Goal: Browse casually: Explore the website without a specific task or goal

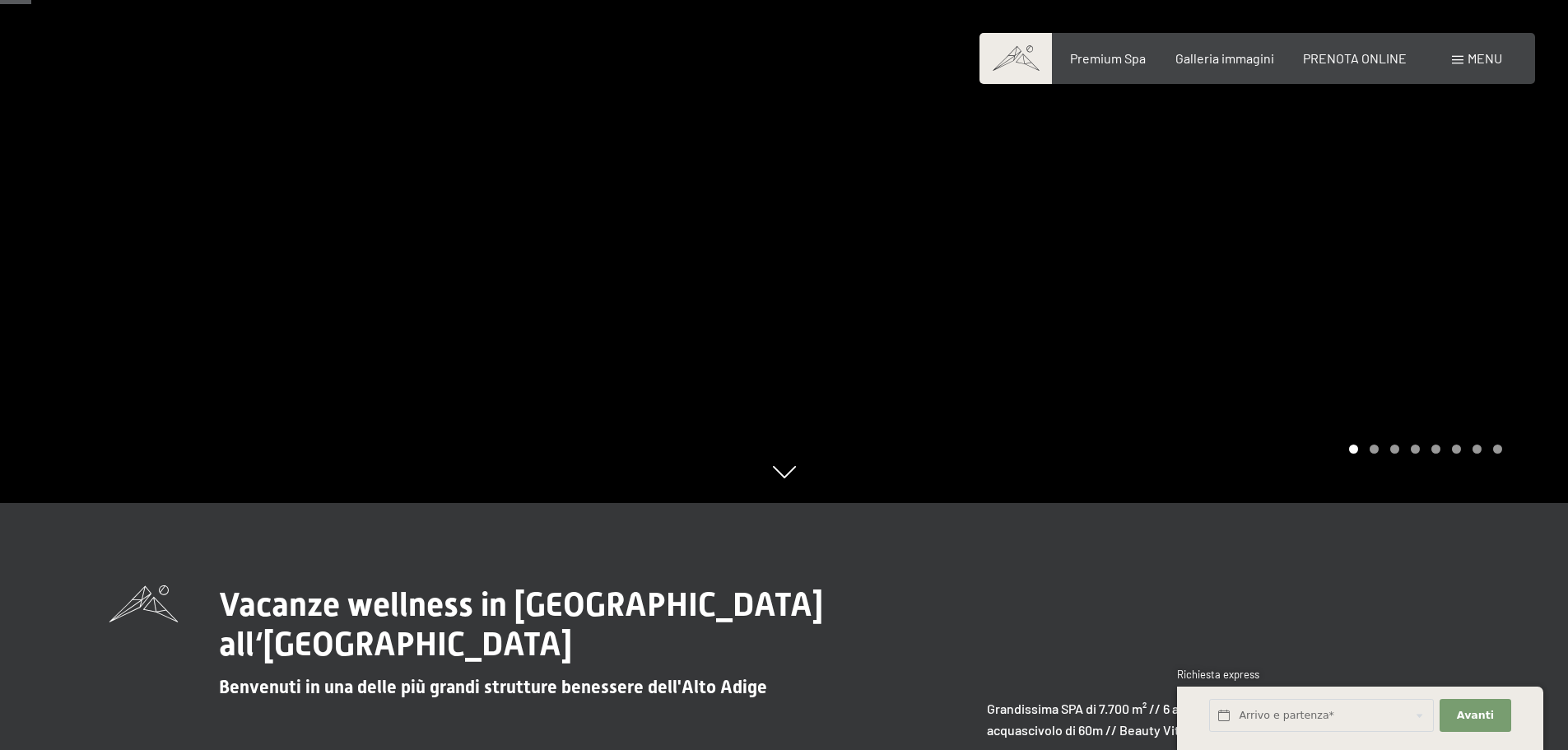
click at [1464, 409] on div at bounding box center [1177, 128] width 784 height 750
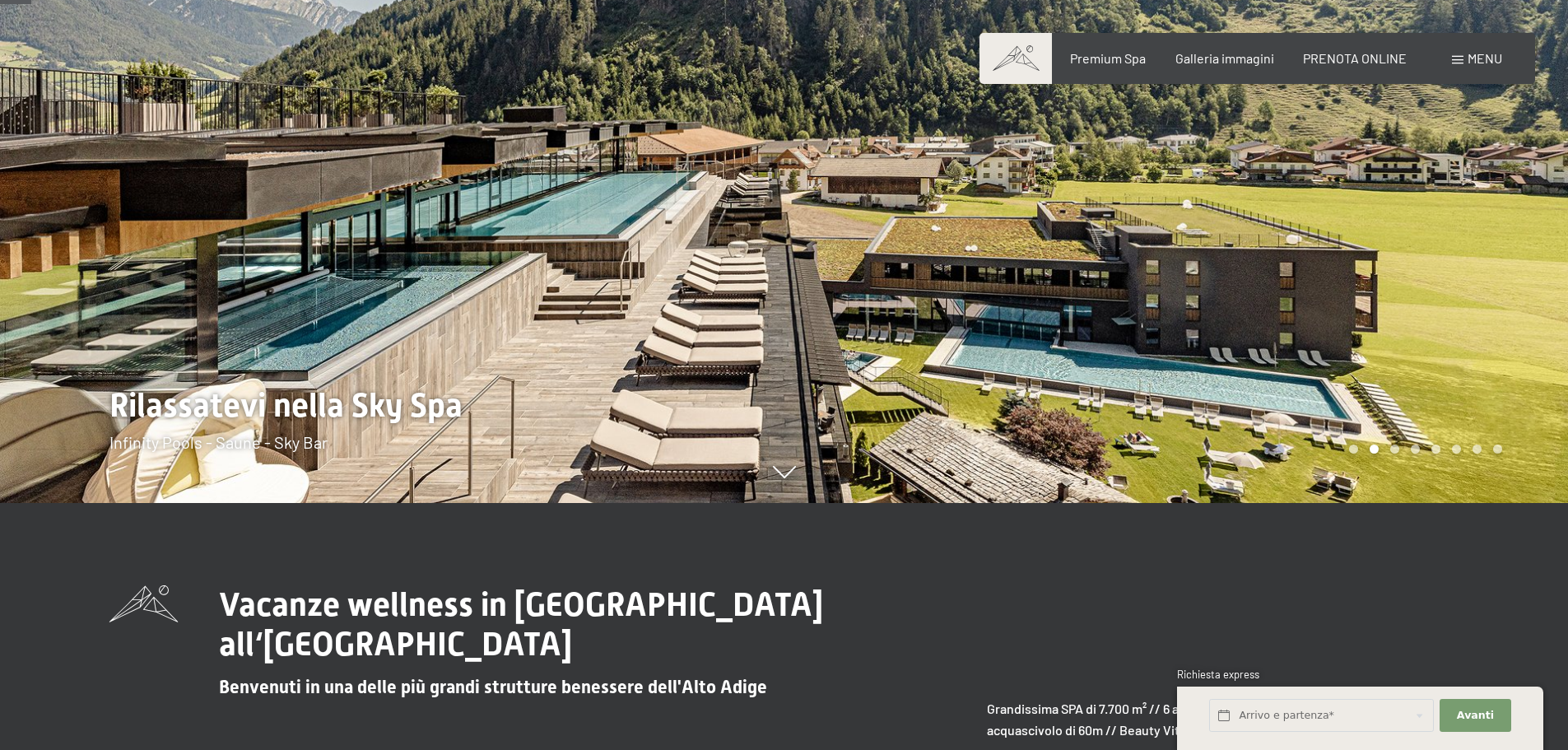
click at [1474, 328] on div at bounding box center [1177, 128] width 784 height 750
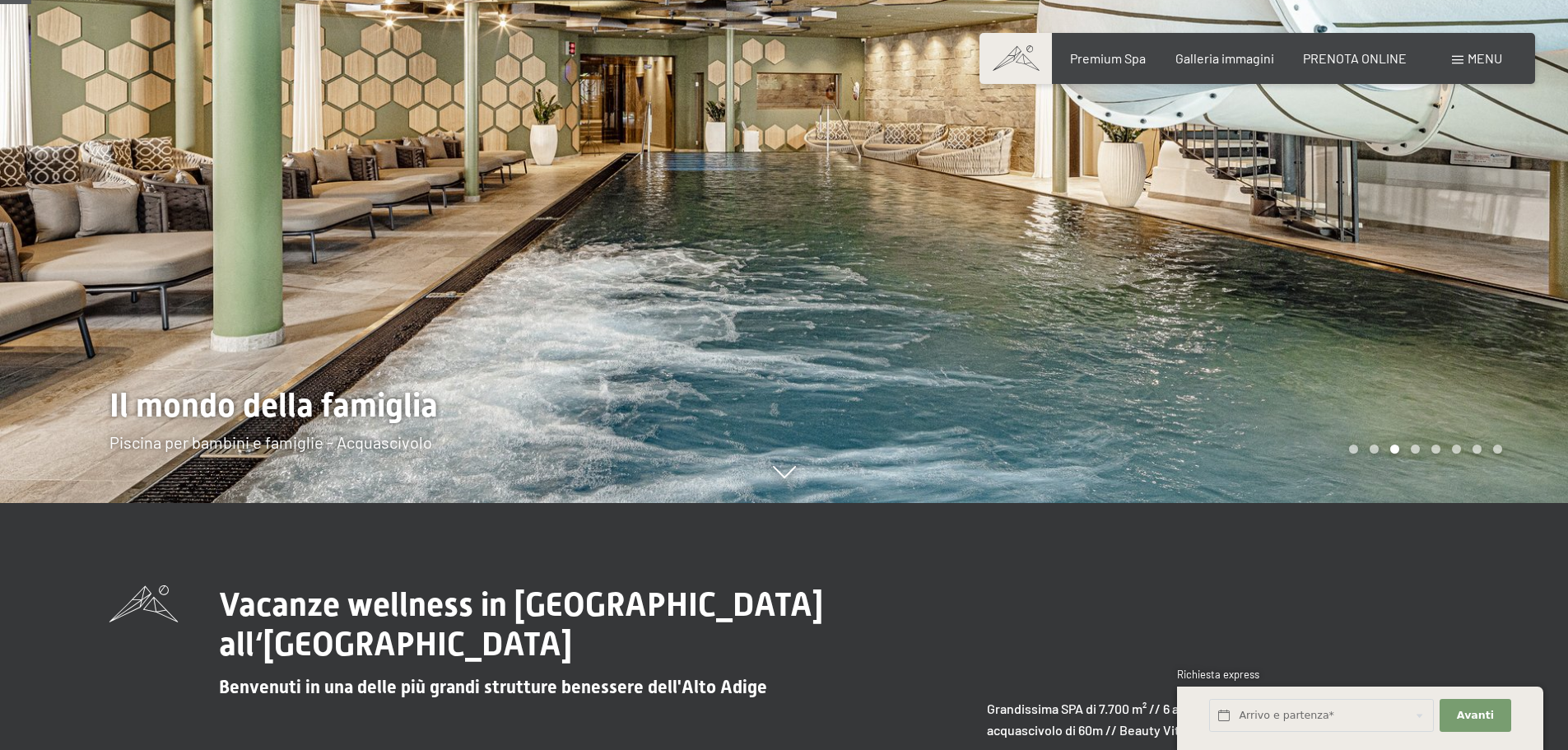
click at [1474, 328] on div at bounding box center [1177, 128] width 784 height 750
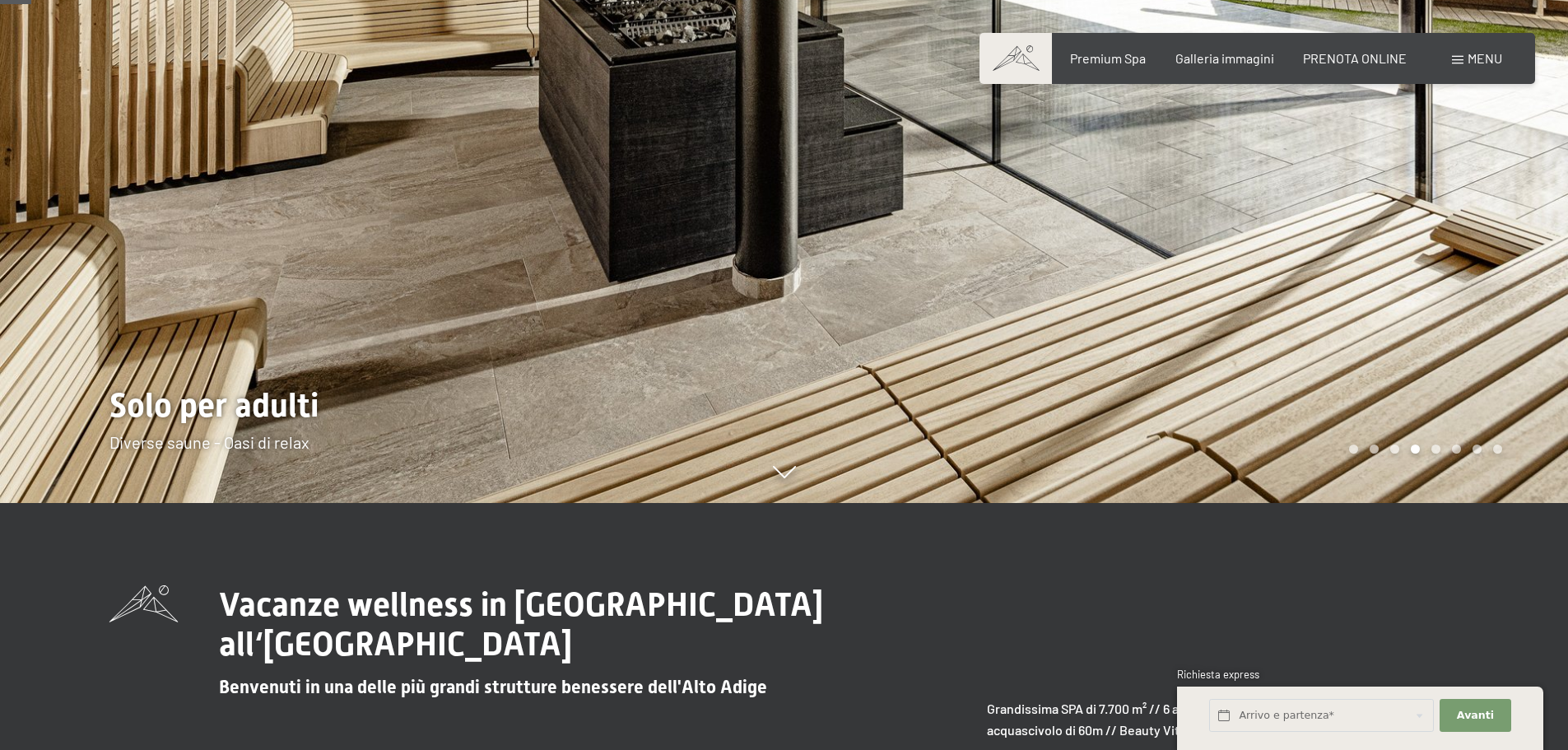
click at [1474, 328] on div at bounding box center [1177, 128] width 784 height 750
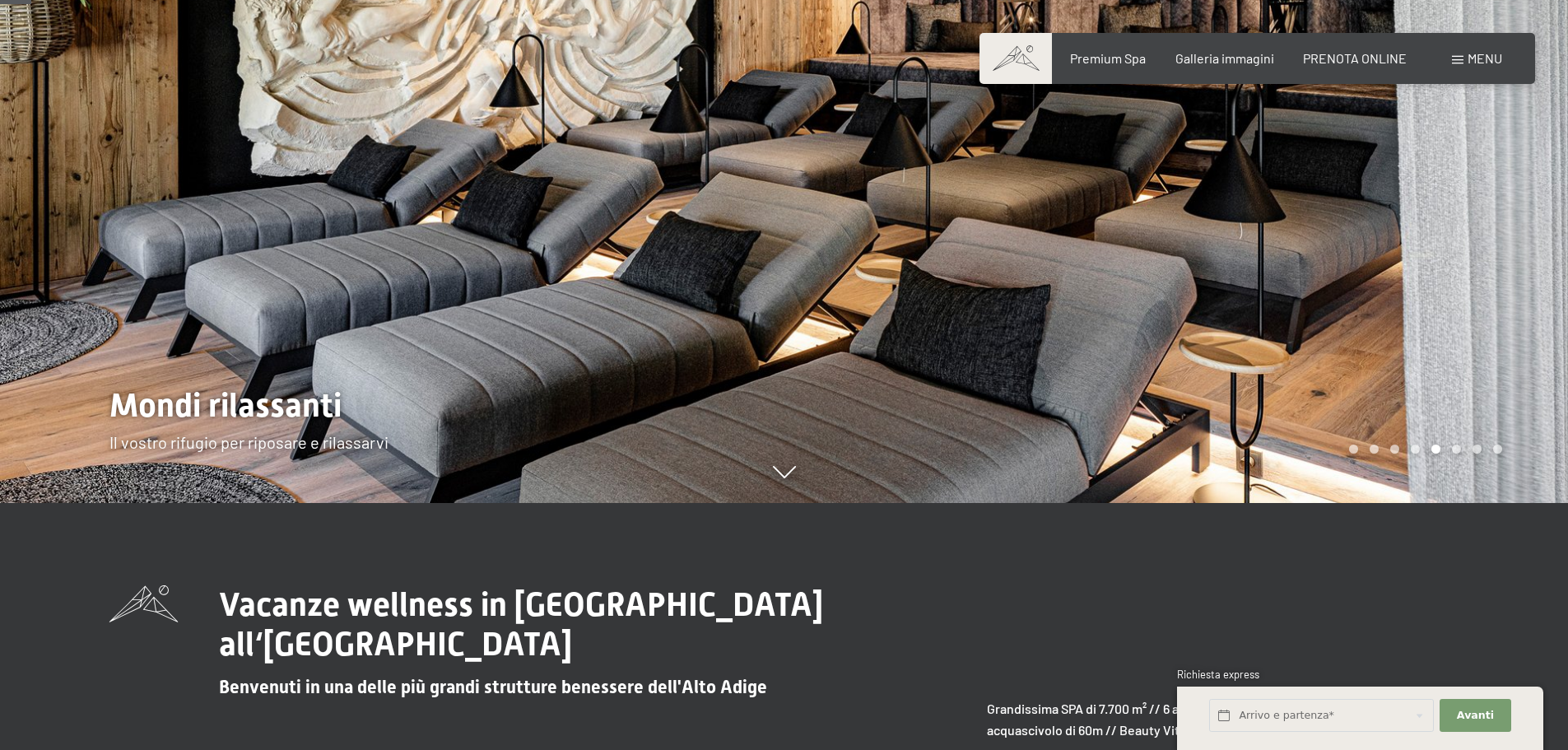
click at [1474, 328] on div at bounding box center [1177, 128] width 784 height 750
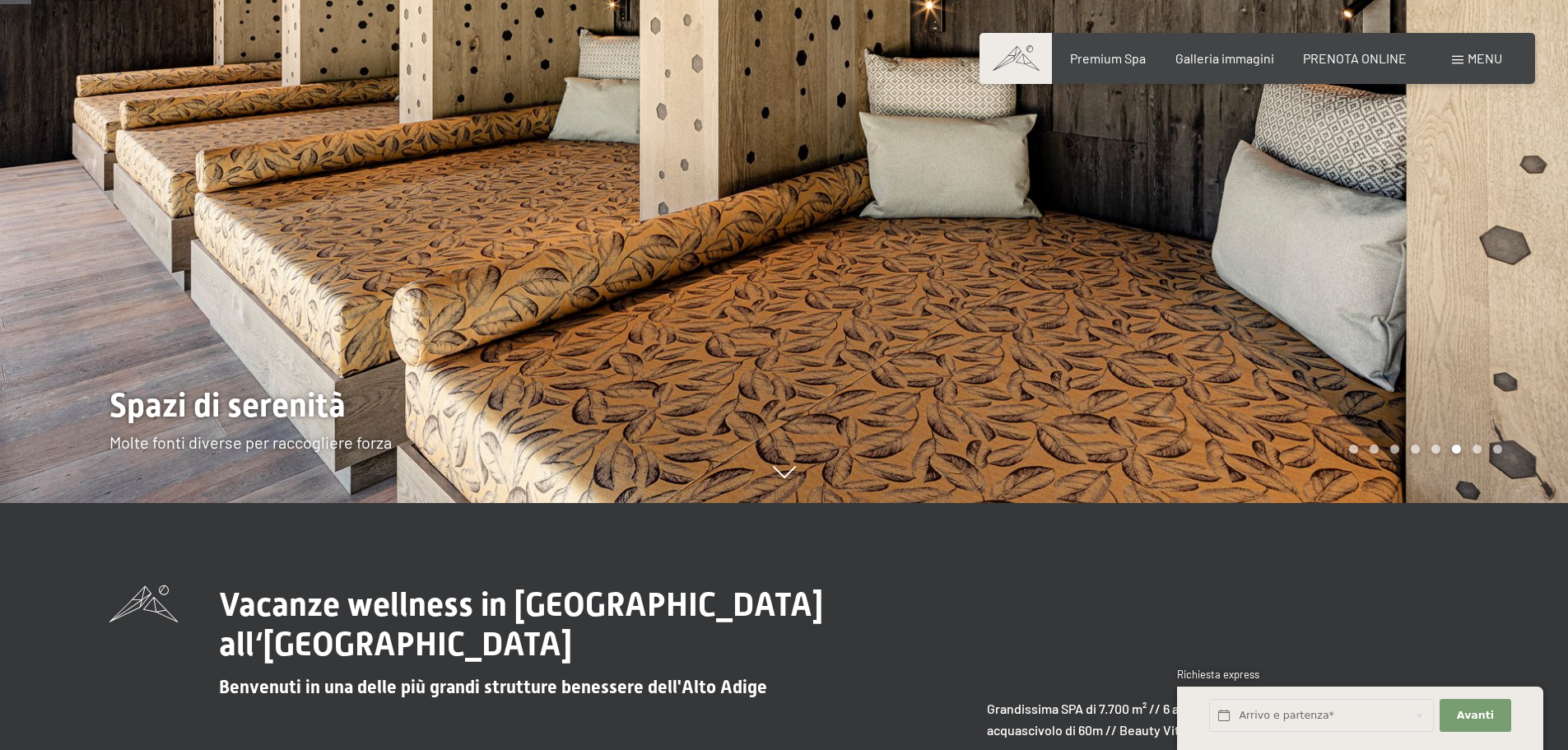
click at [1474, 328] on div at bounding box center [1177, 128] width 784 height 750
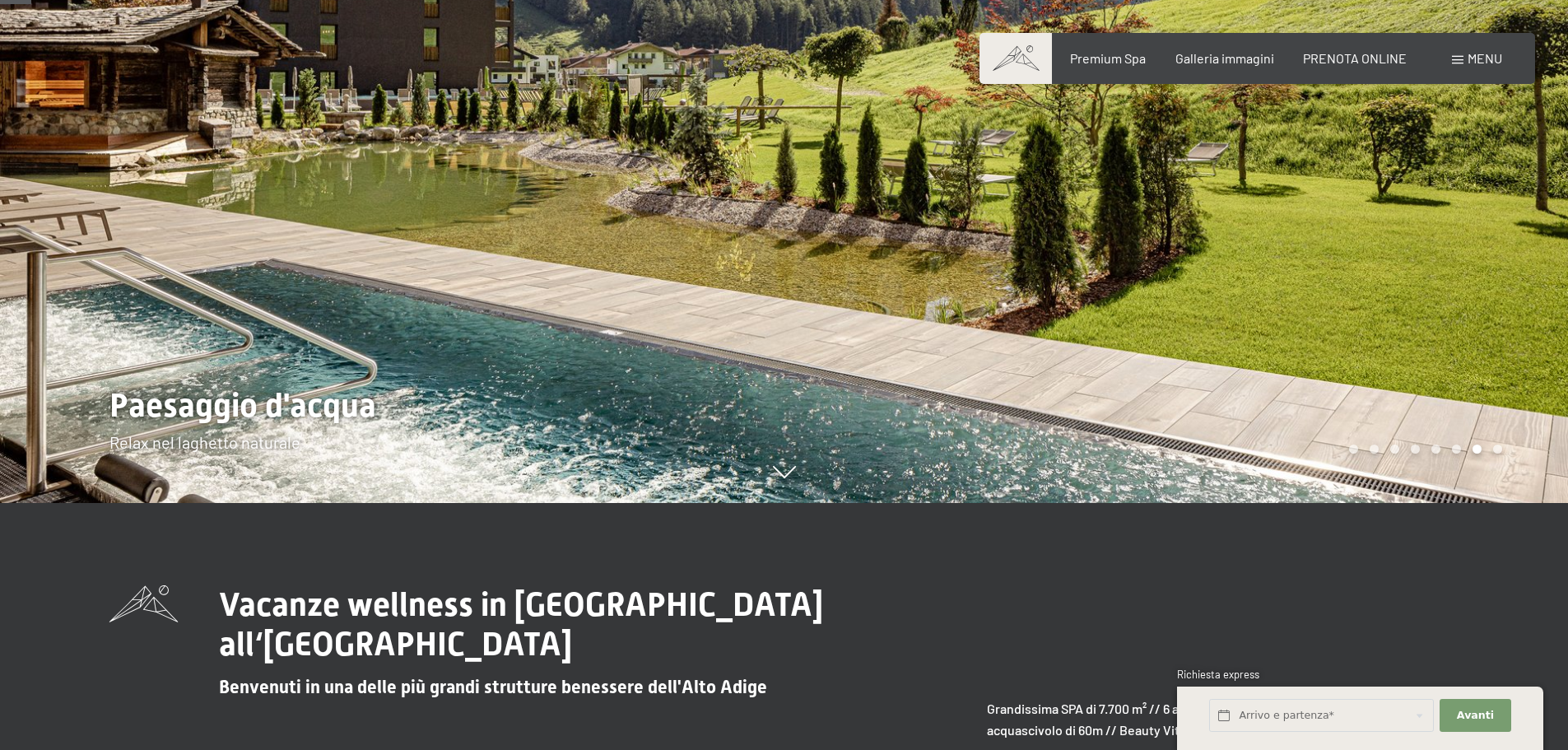
click at [1474, 328] on div at bounding box center [1177, 128] width 784 height 750
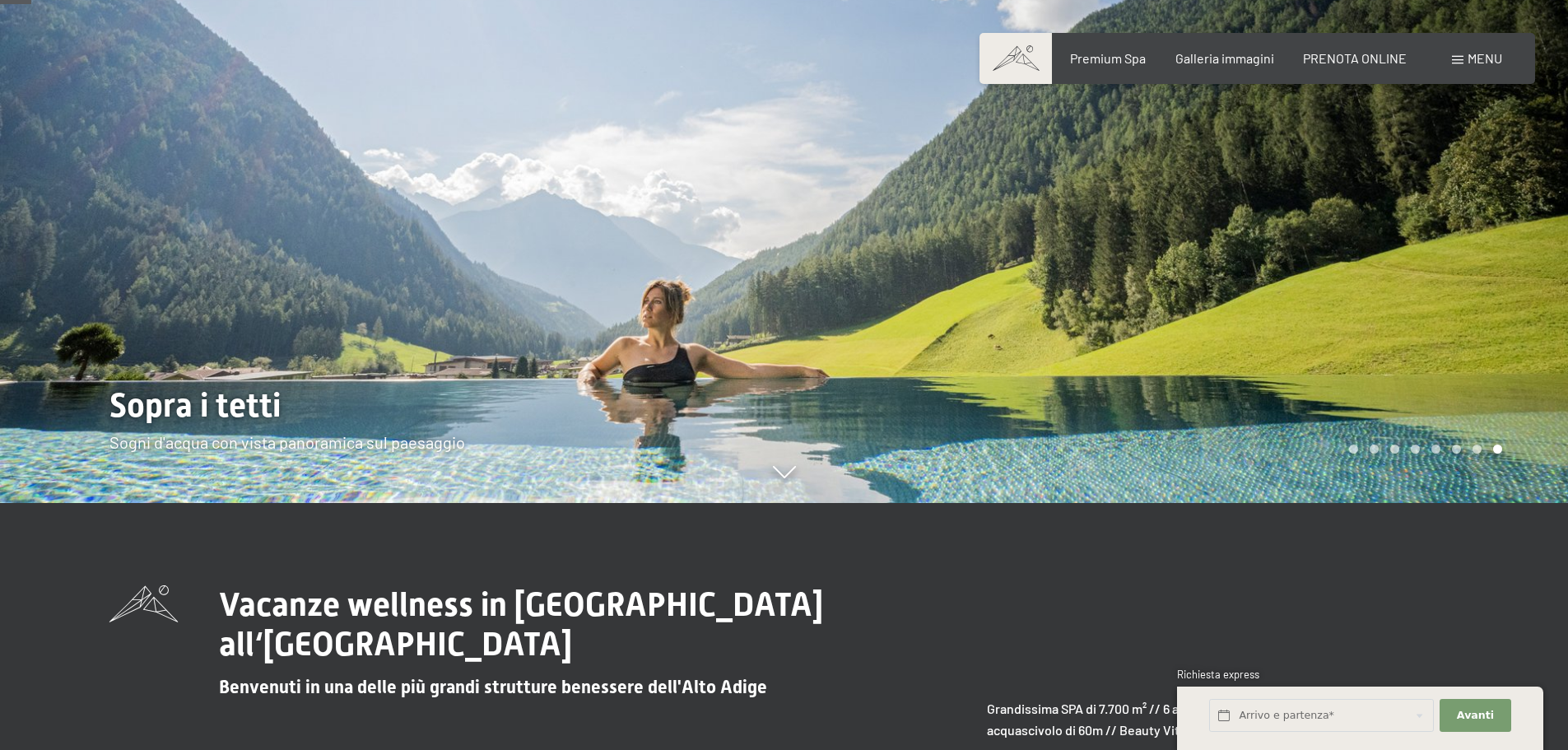
click at [1462, 334] on div at bounding box center [1177, 128] width 784 height 750
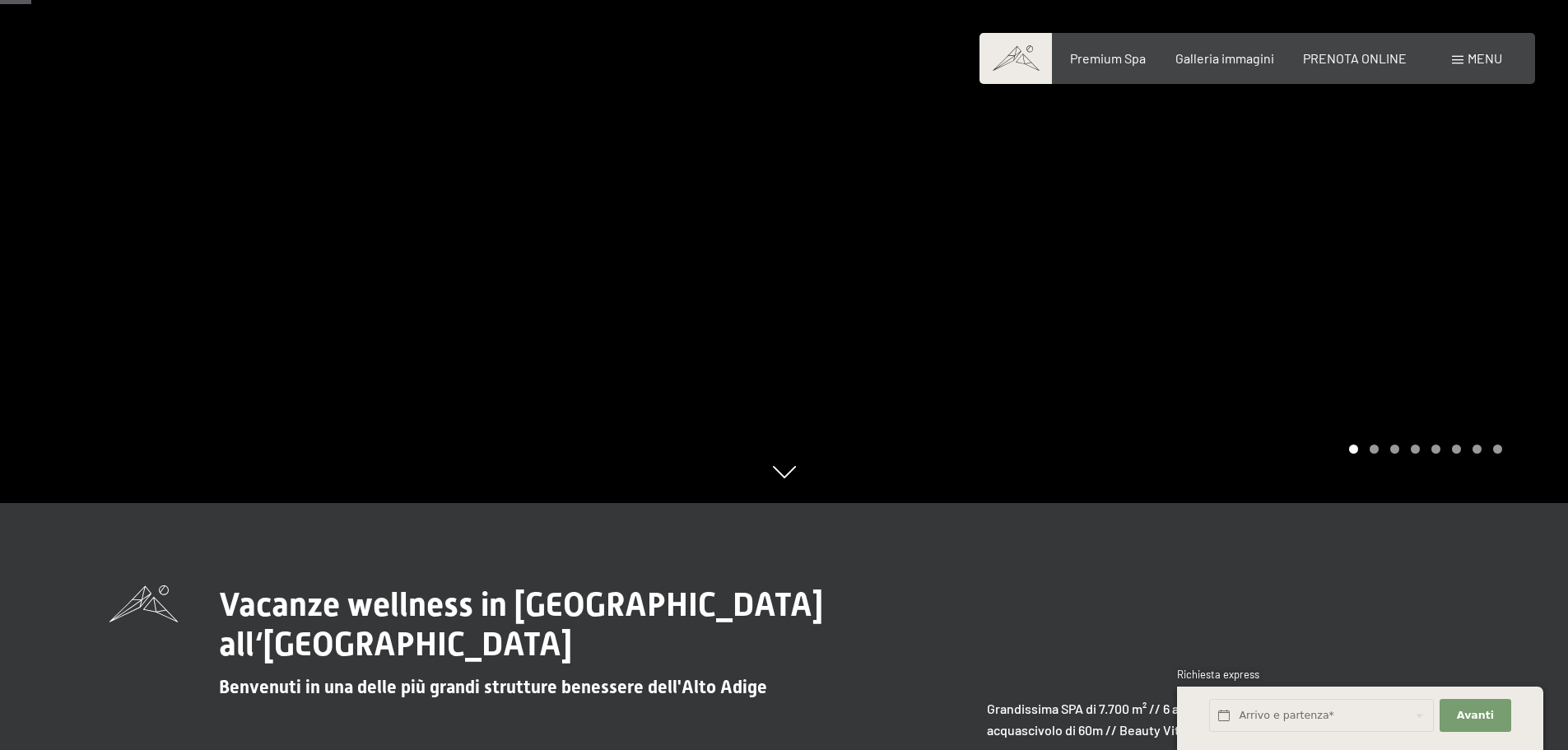
click at [1462, 334] on div at bounding box center [1177, 128] width 784 height 750
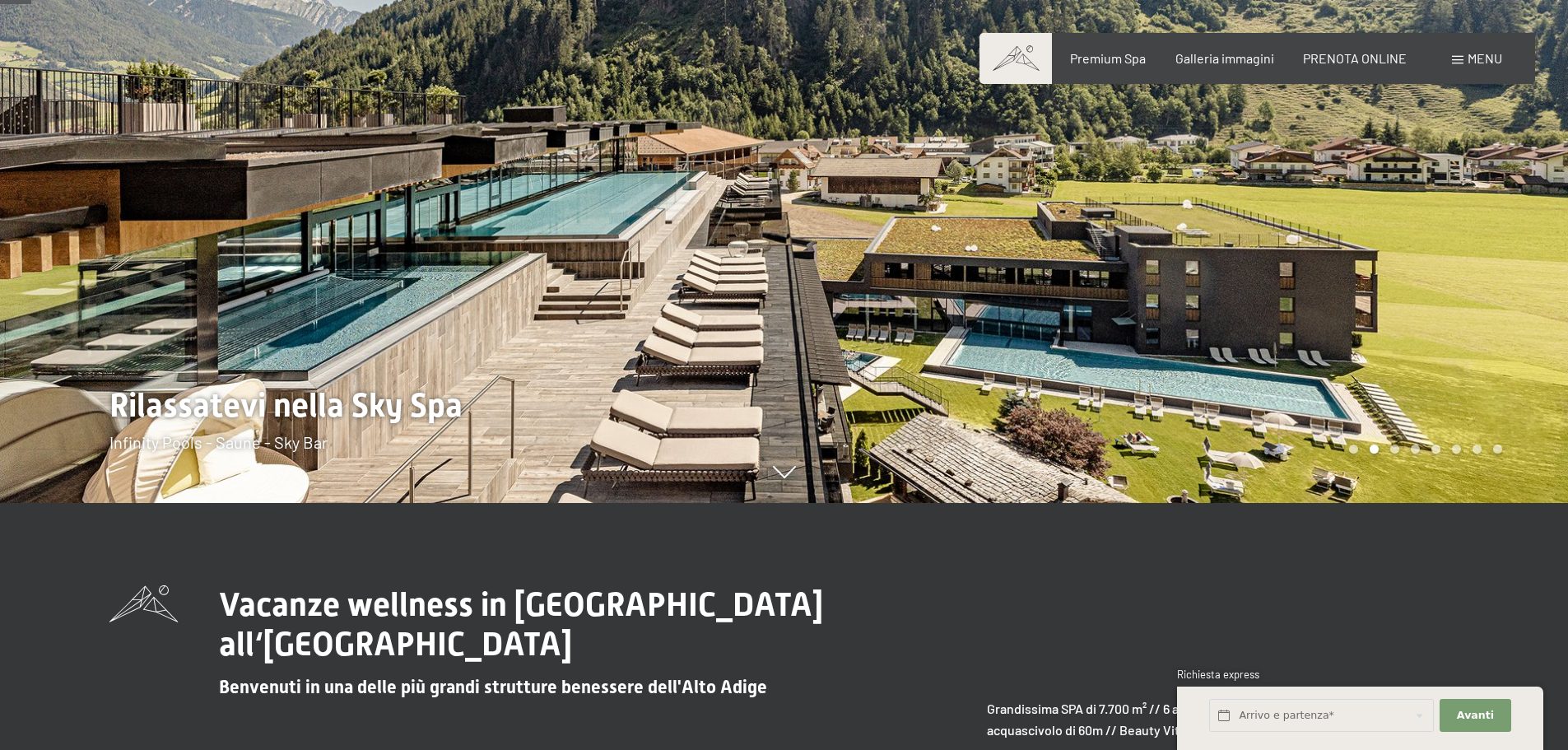
click at [29, 286] on div at bounding box center [392, 128] width 784 height 750
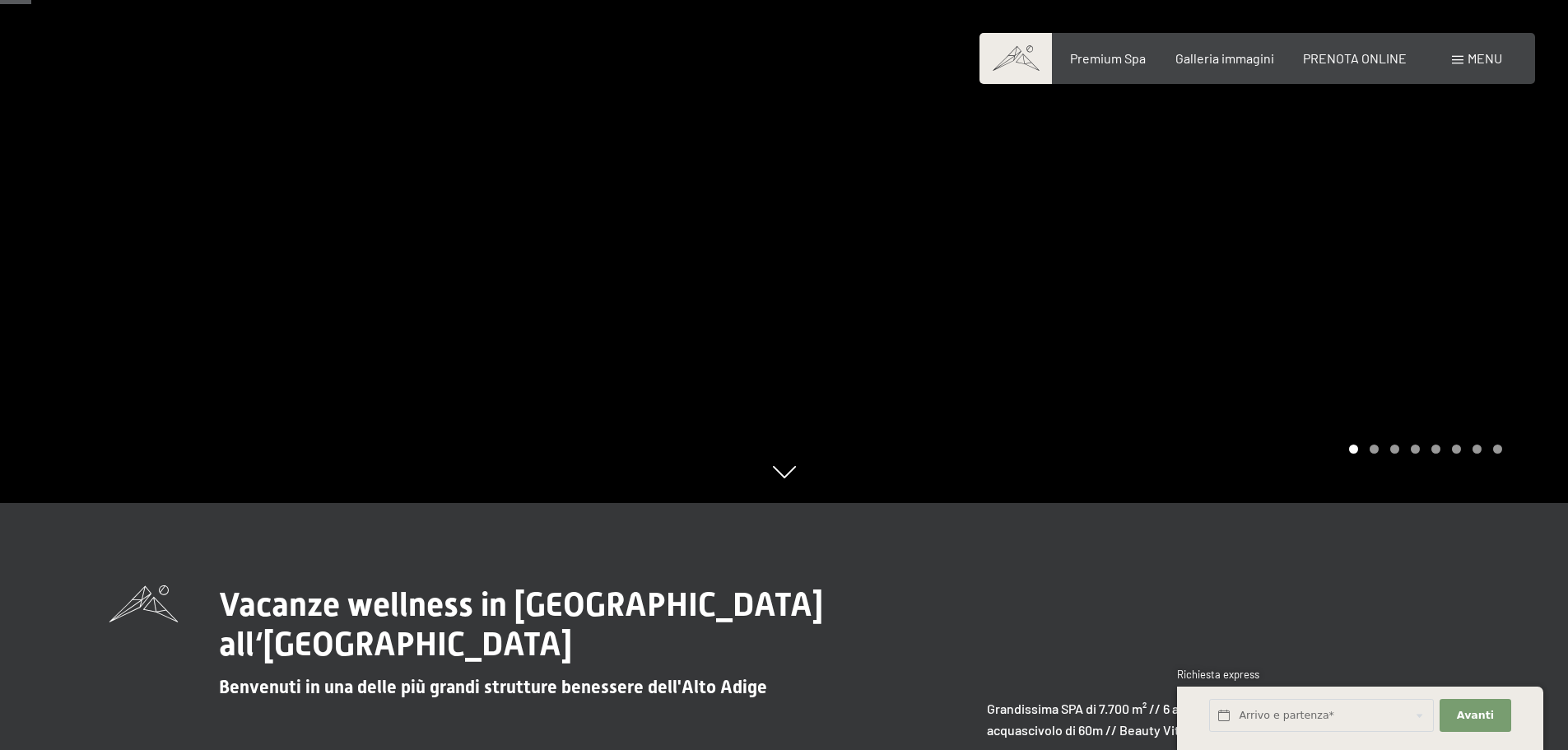
click at [1235, 313] on div at bounding box center [1177, 128] width 784 height 750
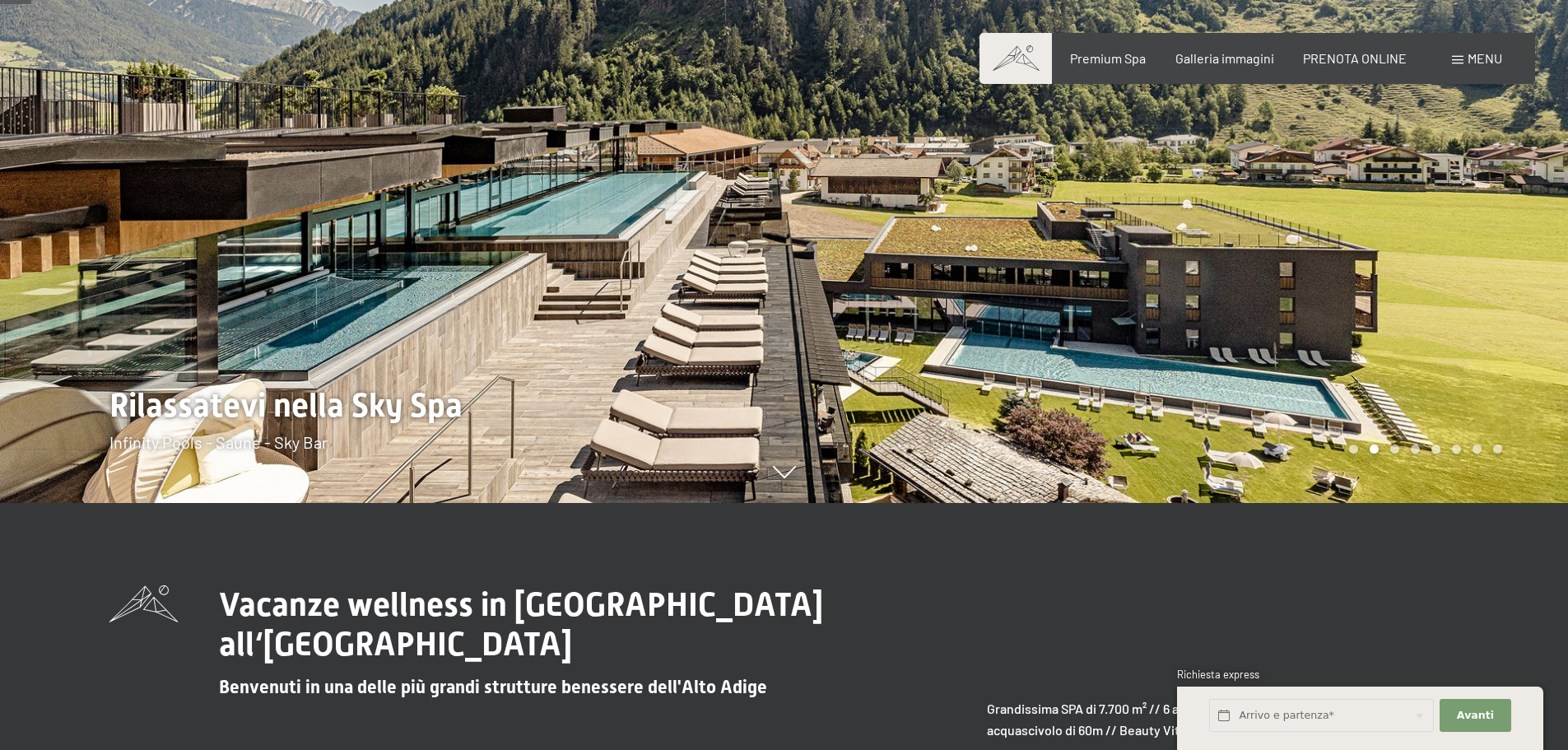
click at [1261, 300] on div at bounding box center [1177, 128] width 784 height 750
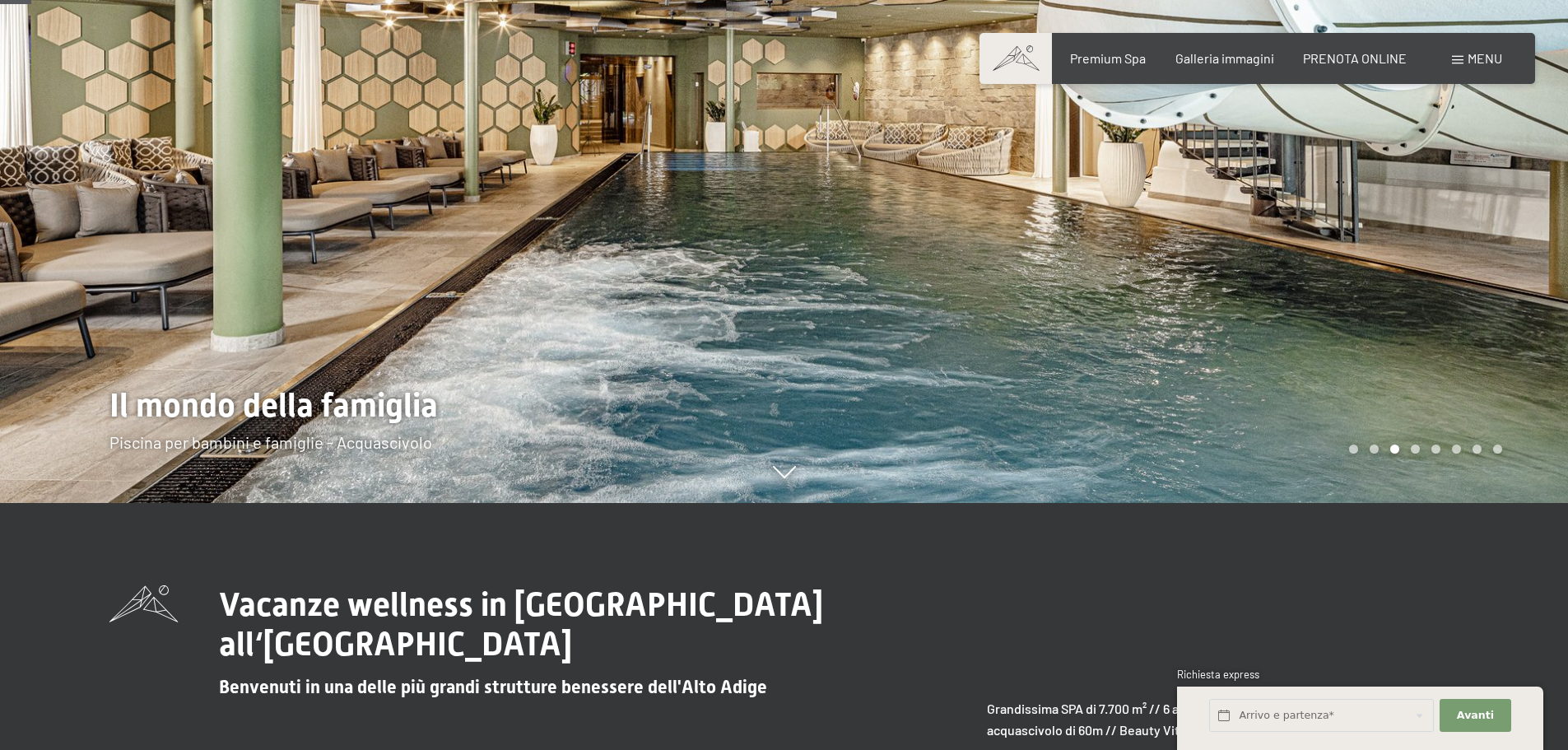
click at [1261, 300] on div at bounding box center [1177, 128] width 784 height 750
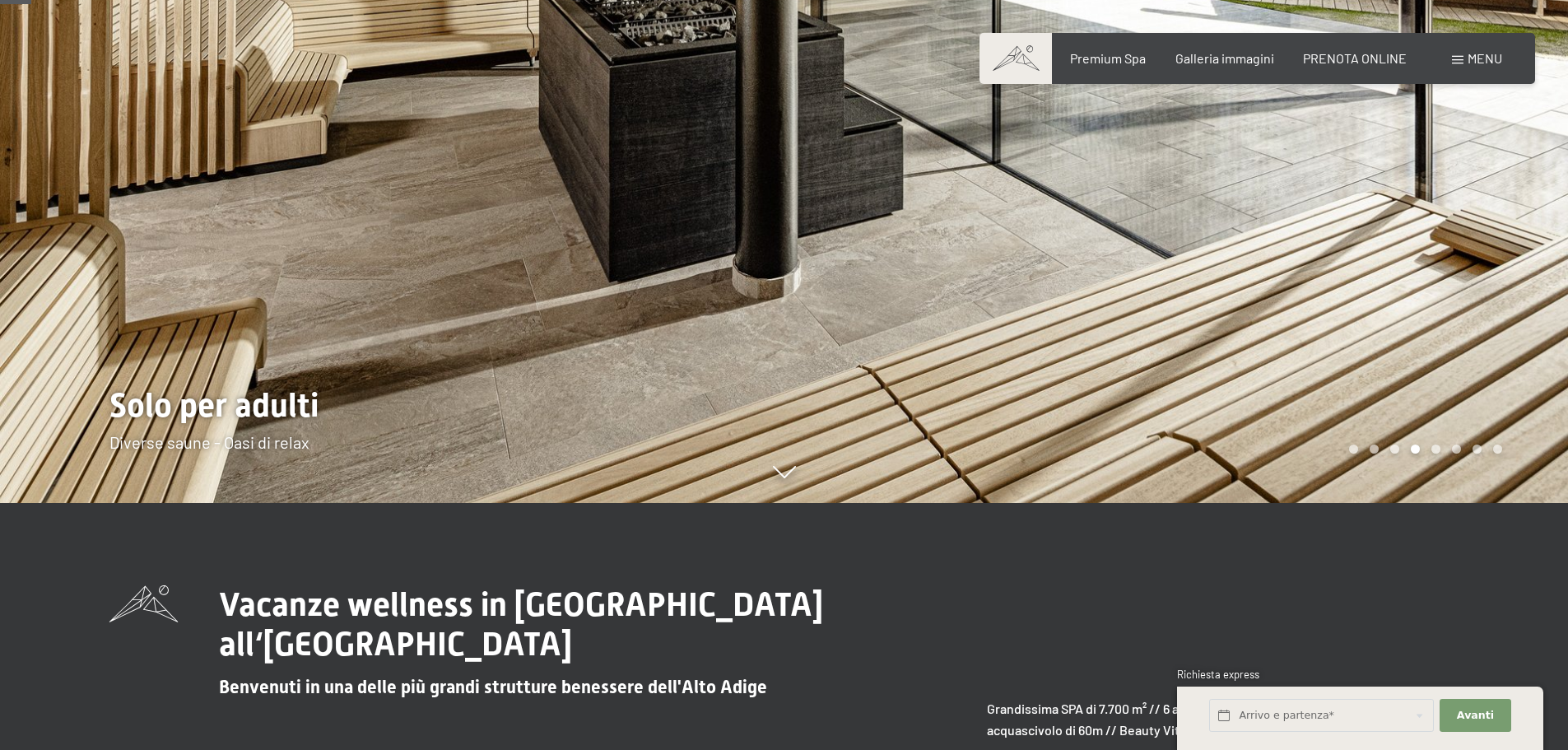
click at [1261, 300] on div at bounding box center [1177, 128] width 784 height 750
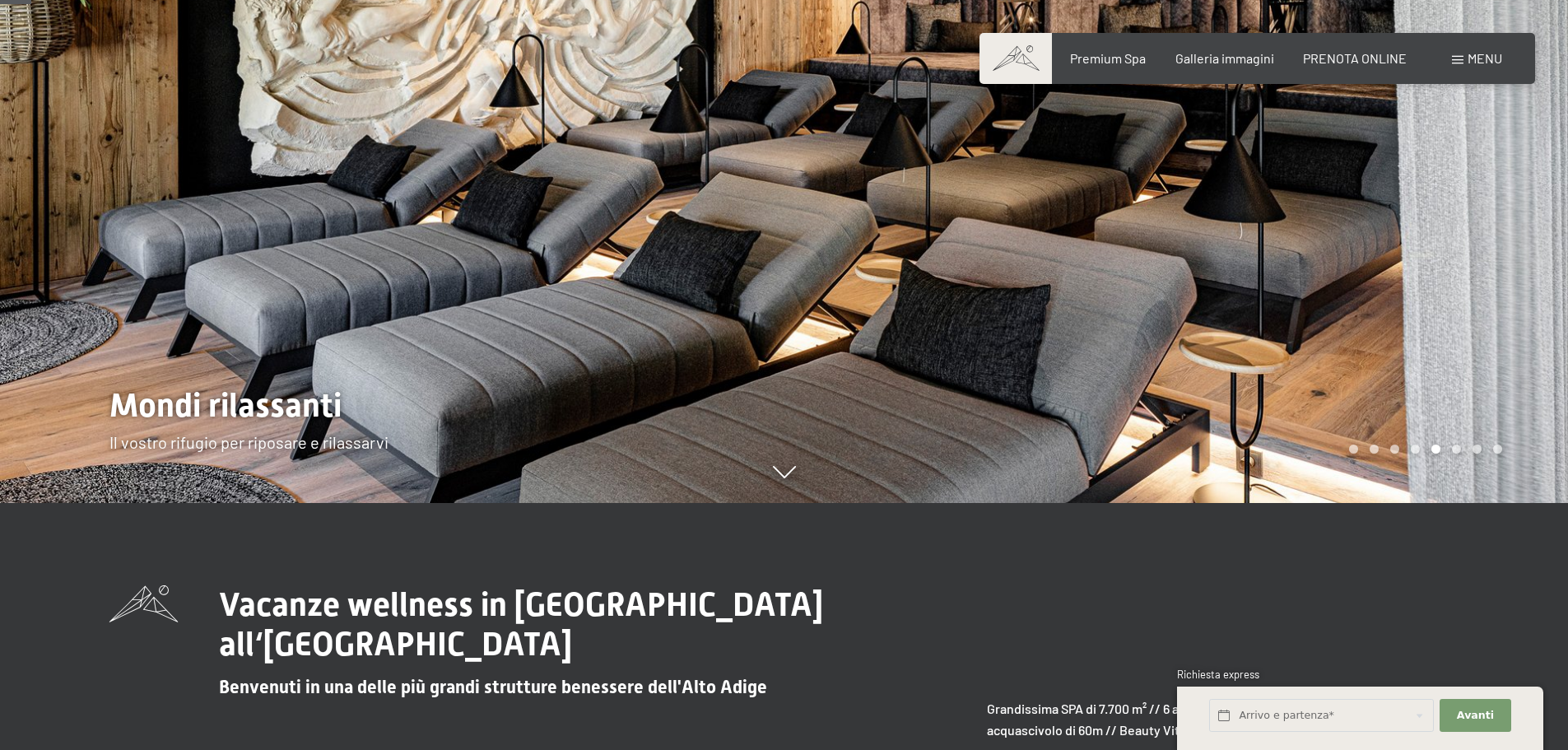
click at [1261, 300] on div at bounding box center [1177, 128] width 784 height 750
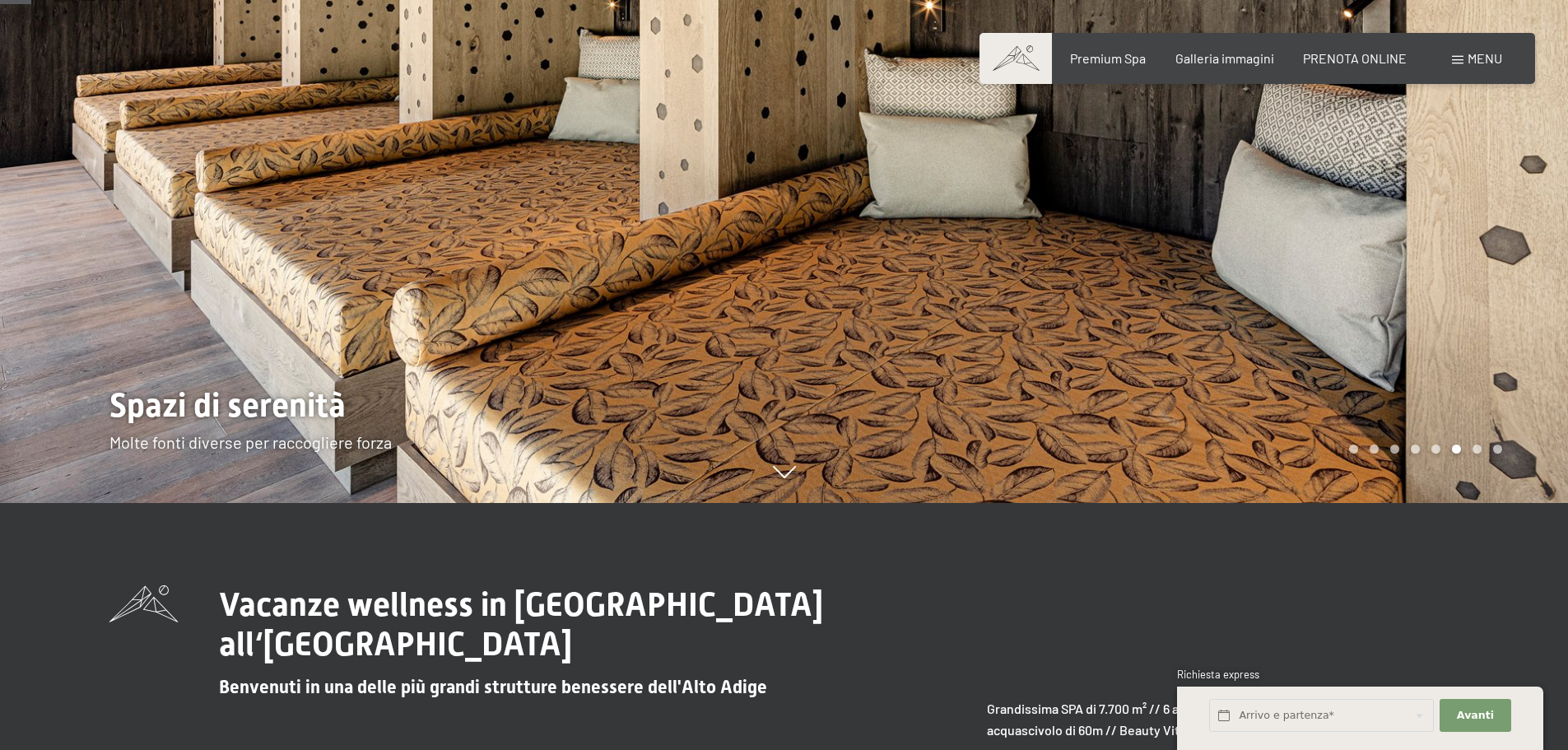
click at [1261, 300] on div at bounding box center [1177, 128] width 784 height 750
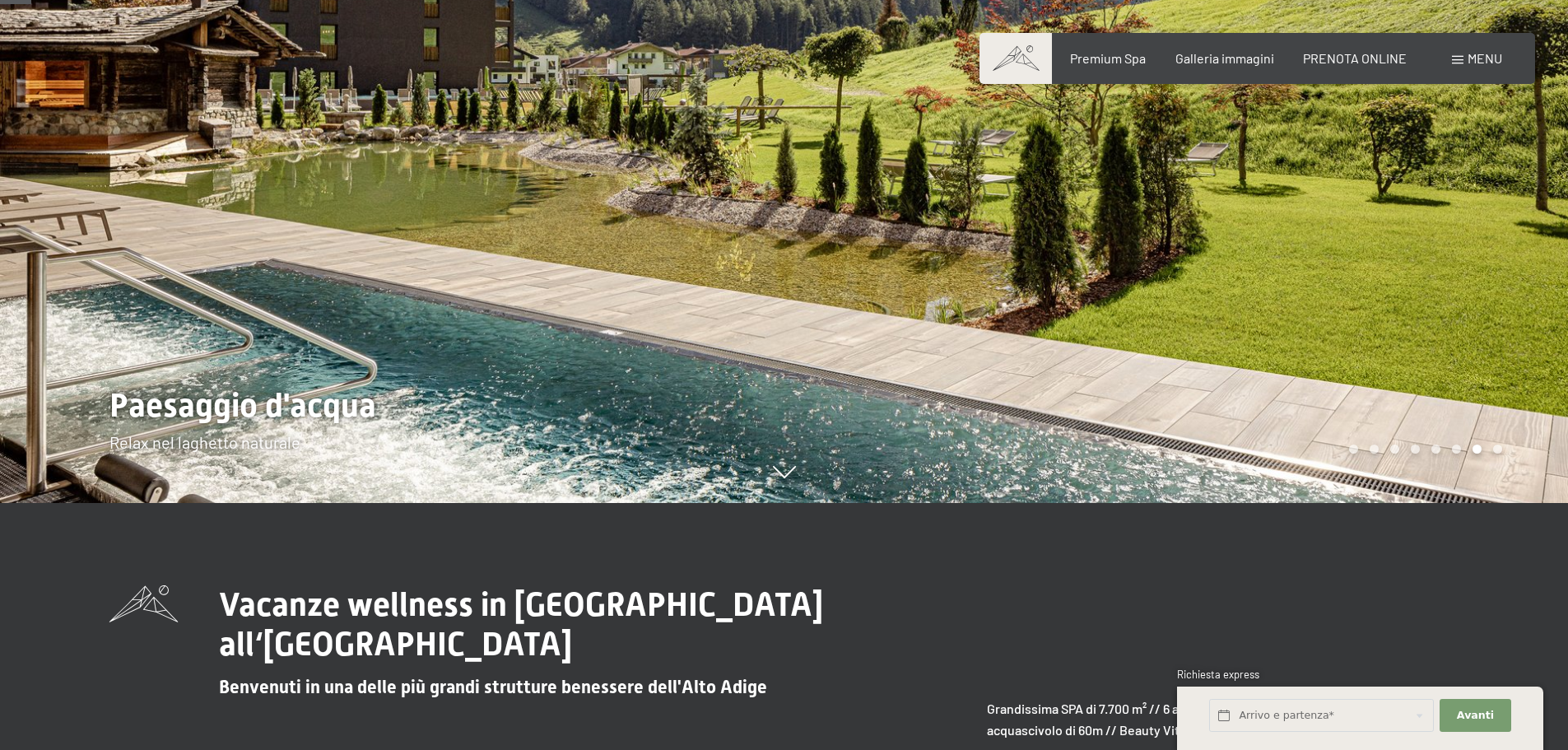
click at [1261, 300] on div at bounding box center [1177, 128] width 784 height 750
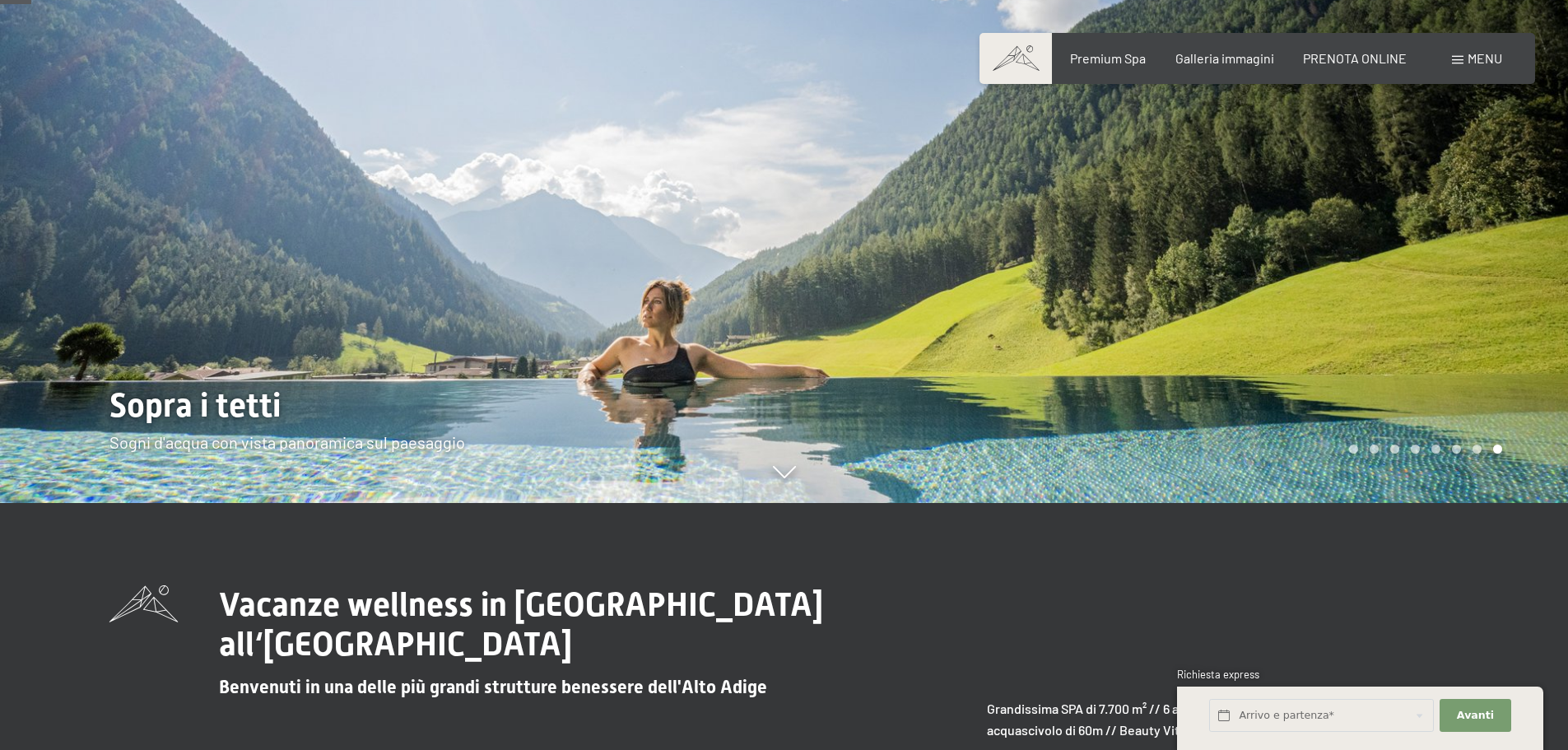
click at [1261, 300] on div at bounding box center [1177, 128] width 784 height 750
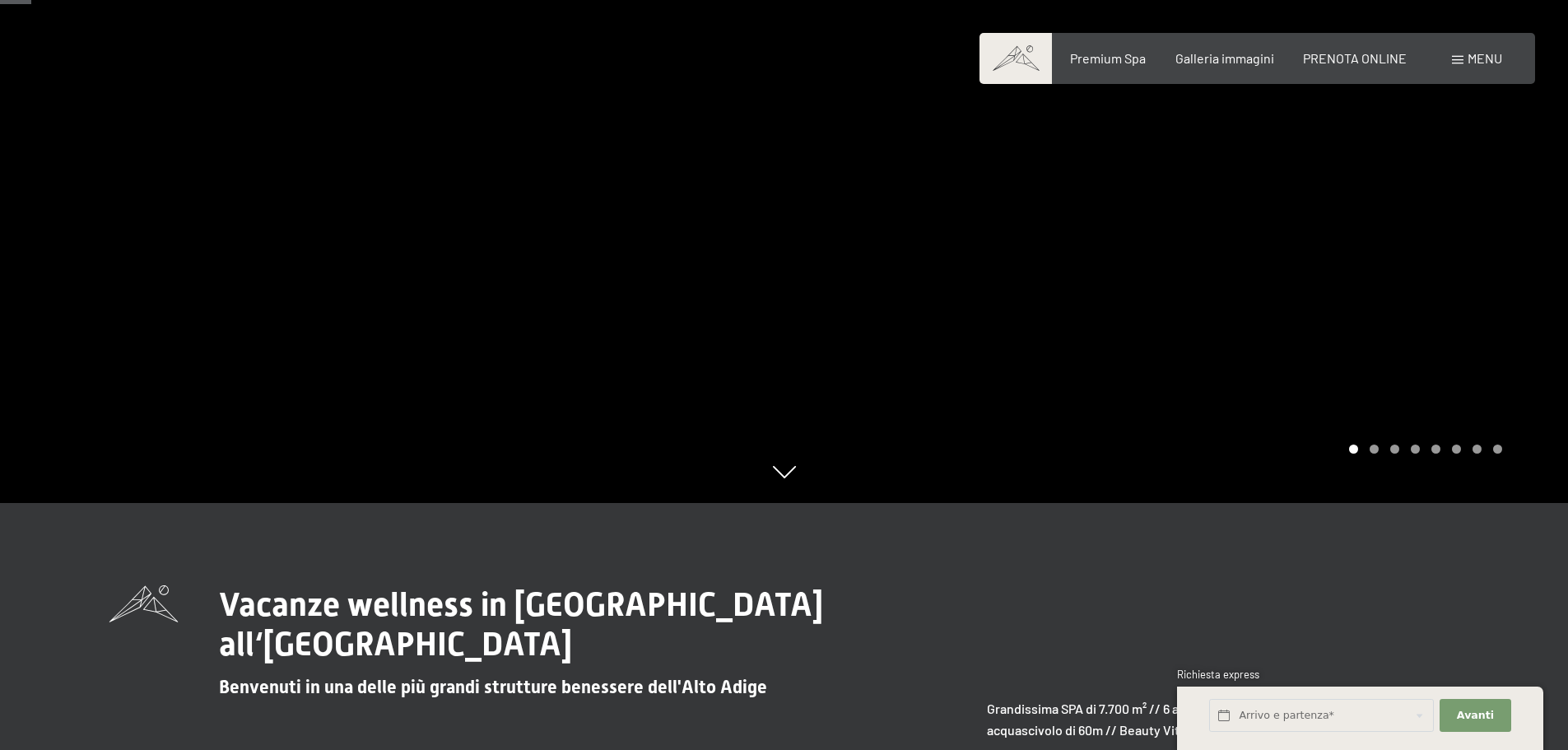
click at [1261, 300] on div at bounding box center [1177, 128] width 784 height 750
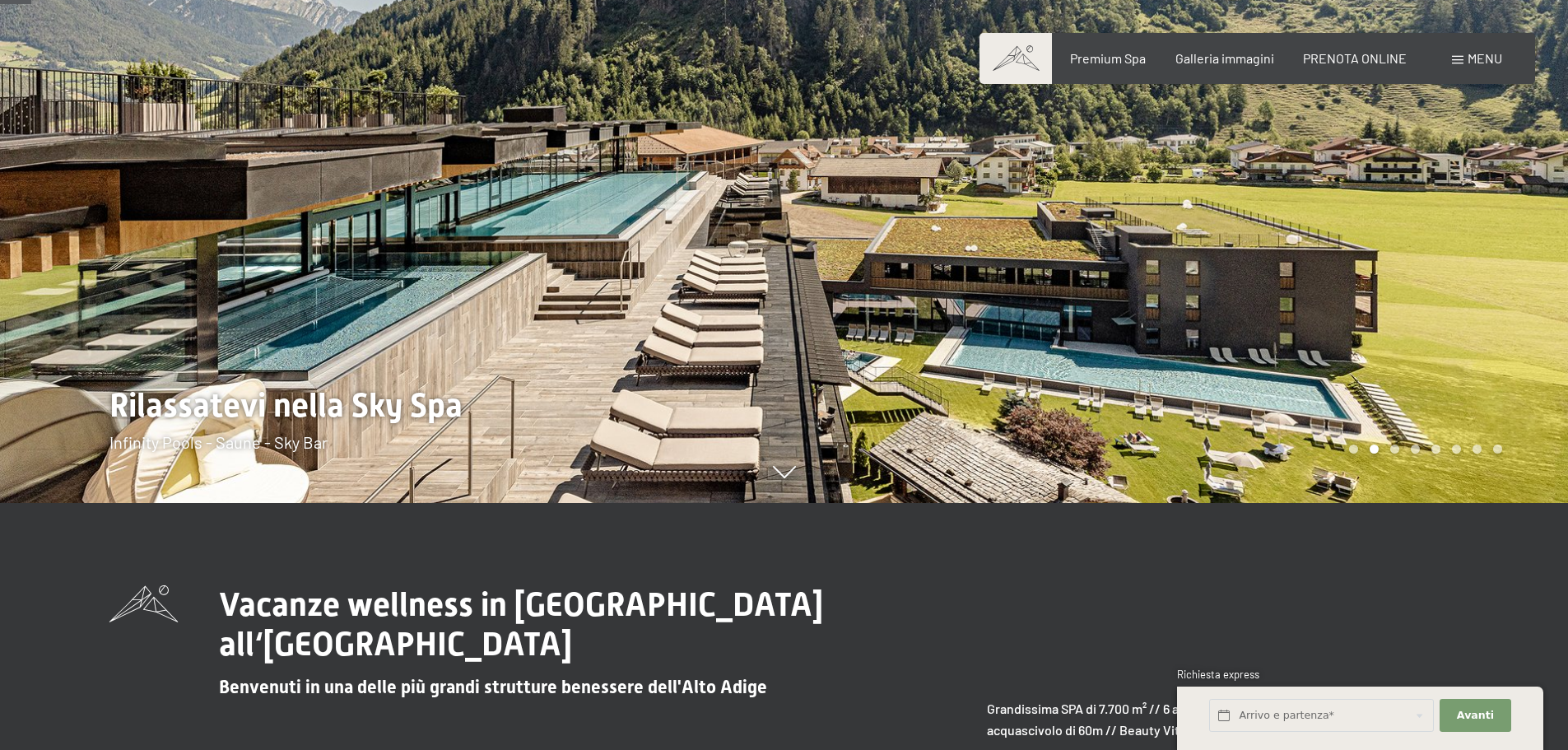
click at [1261, 300] on div at bounding box center [1177, 128] width 784 height 750
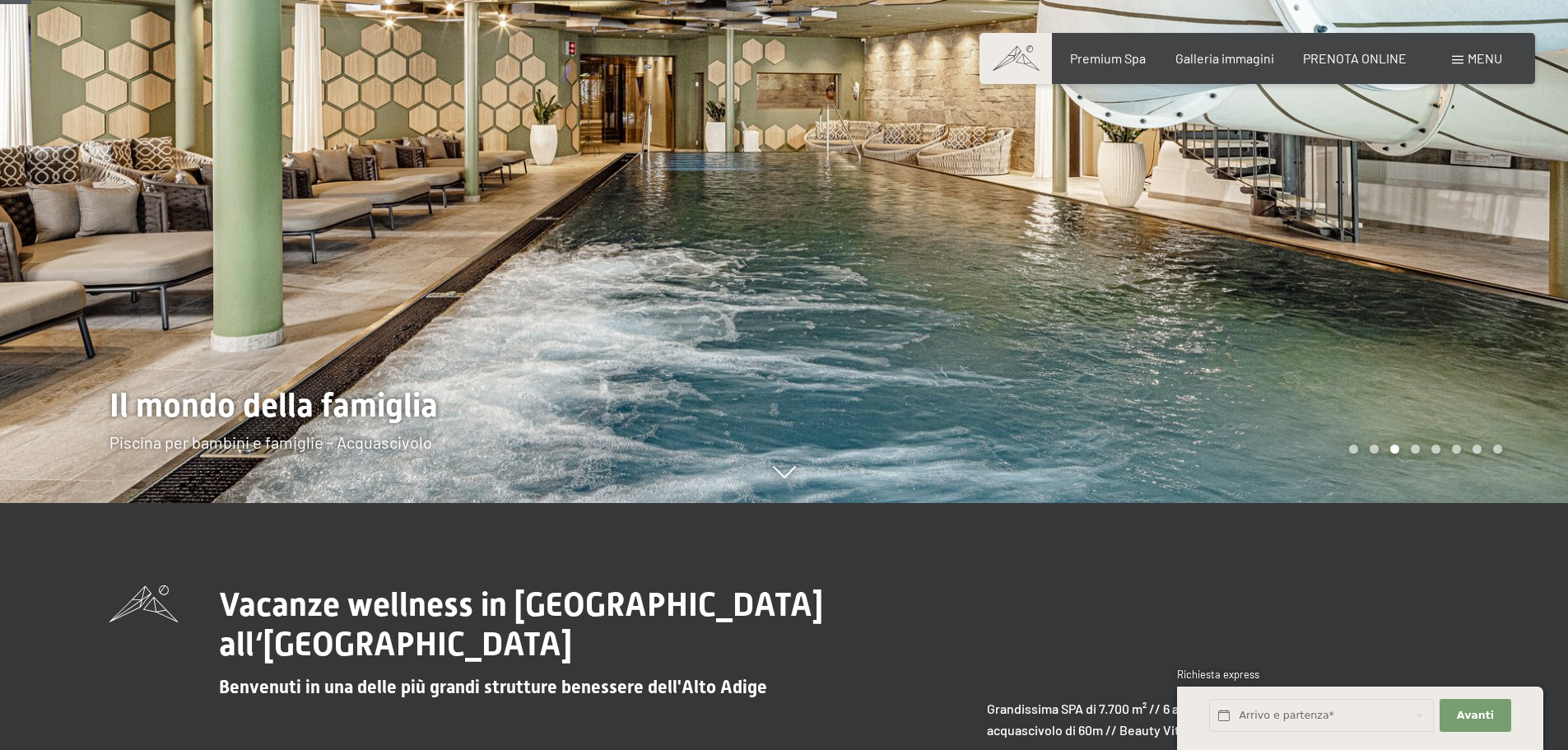
click at [1261, 300] on div at bounding box center [1177, 128] width 784 height 750
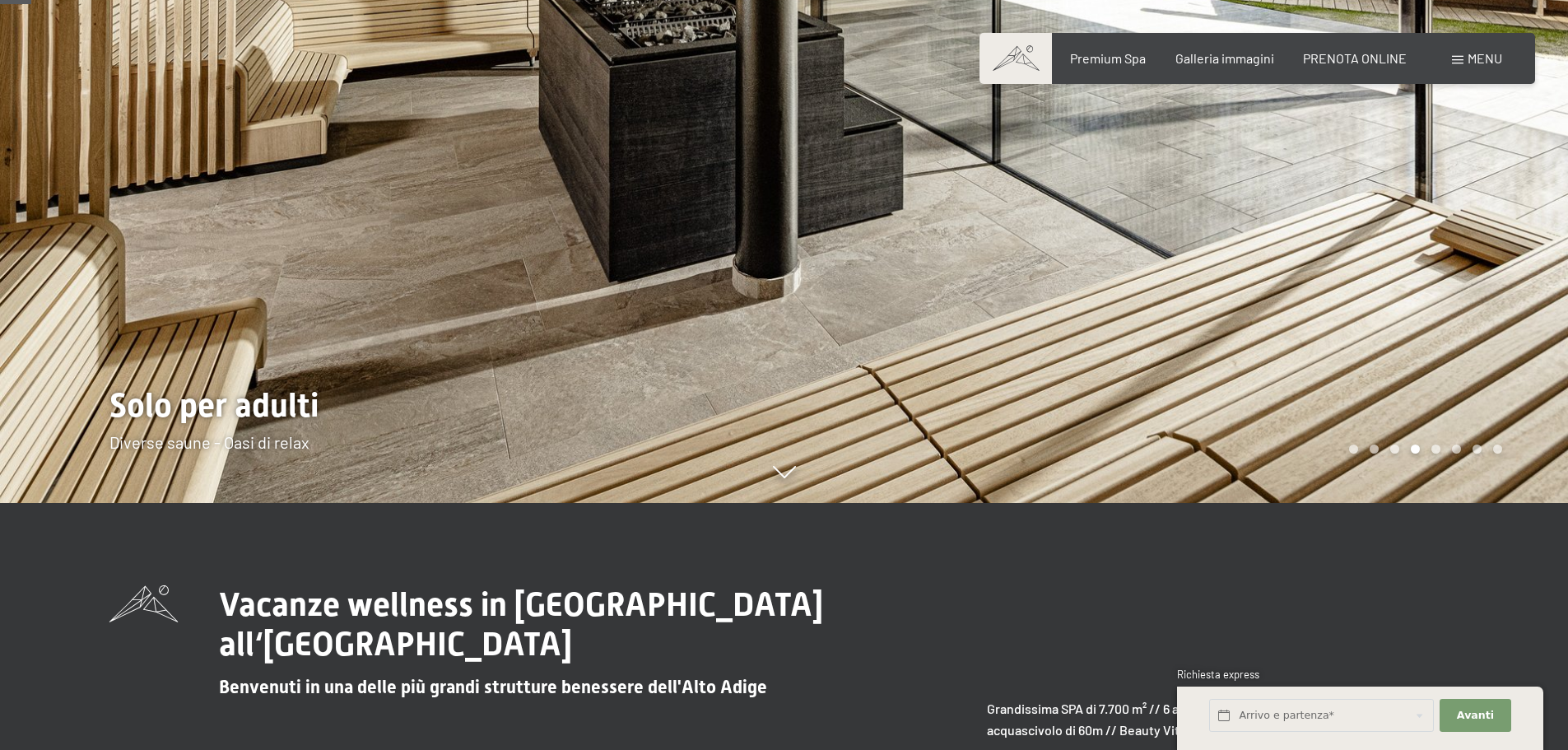
click at [1261, 300] on div at bounding box center [1177, 128] width 784 height 750
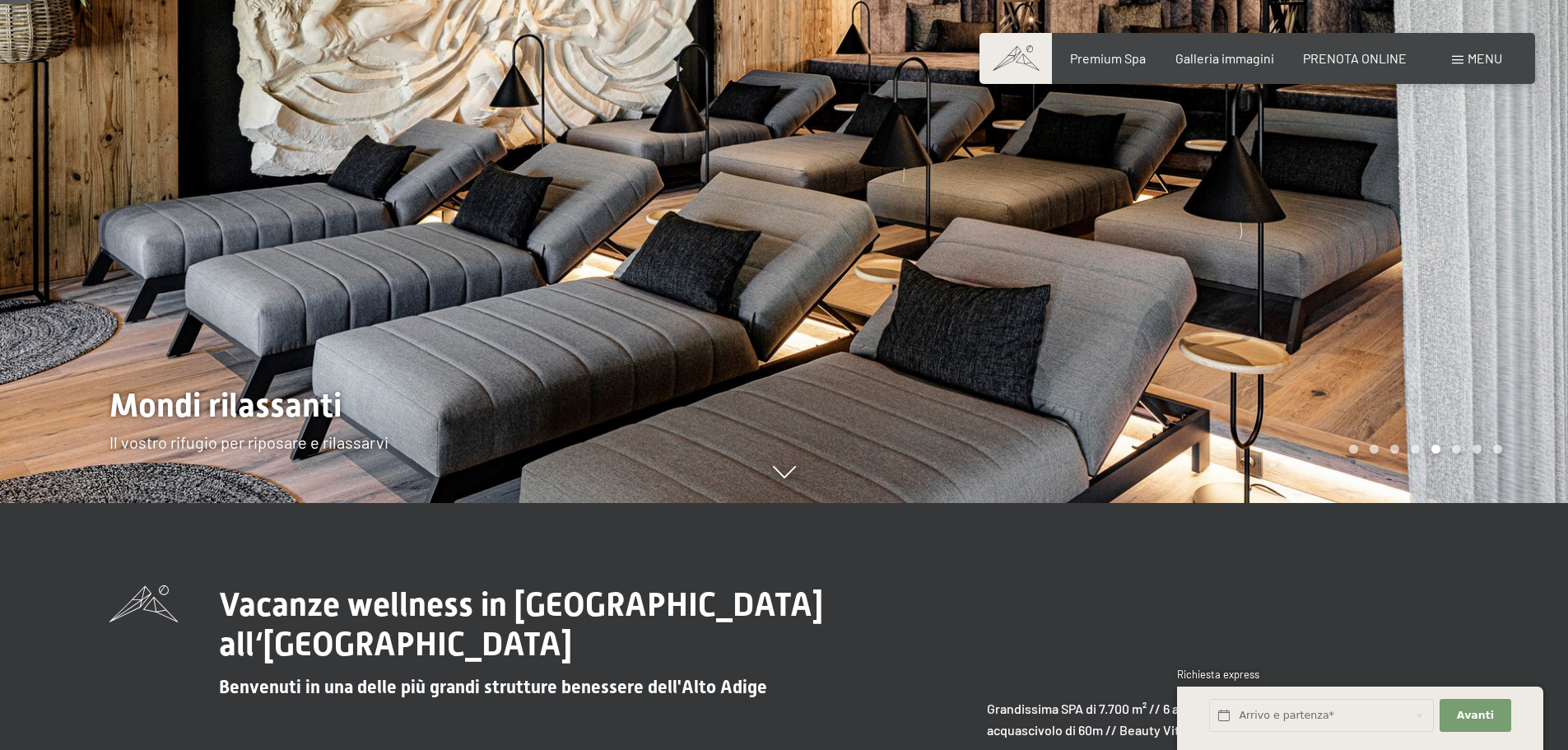
click at [1261, 300] on div at bounding box center [1177, 128] width 784 height 750
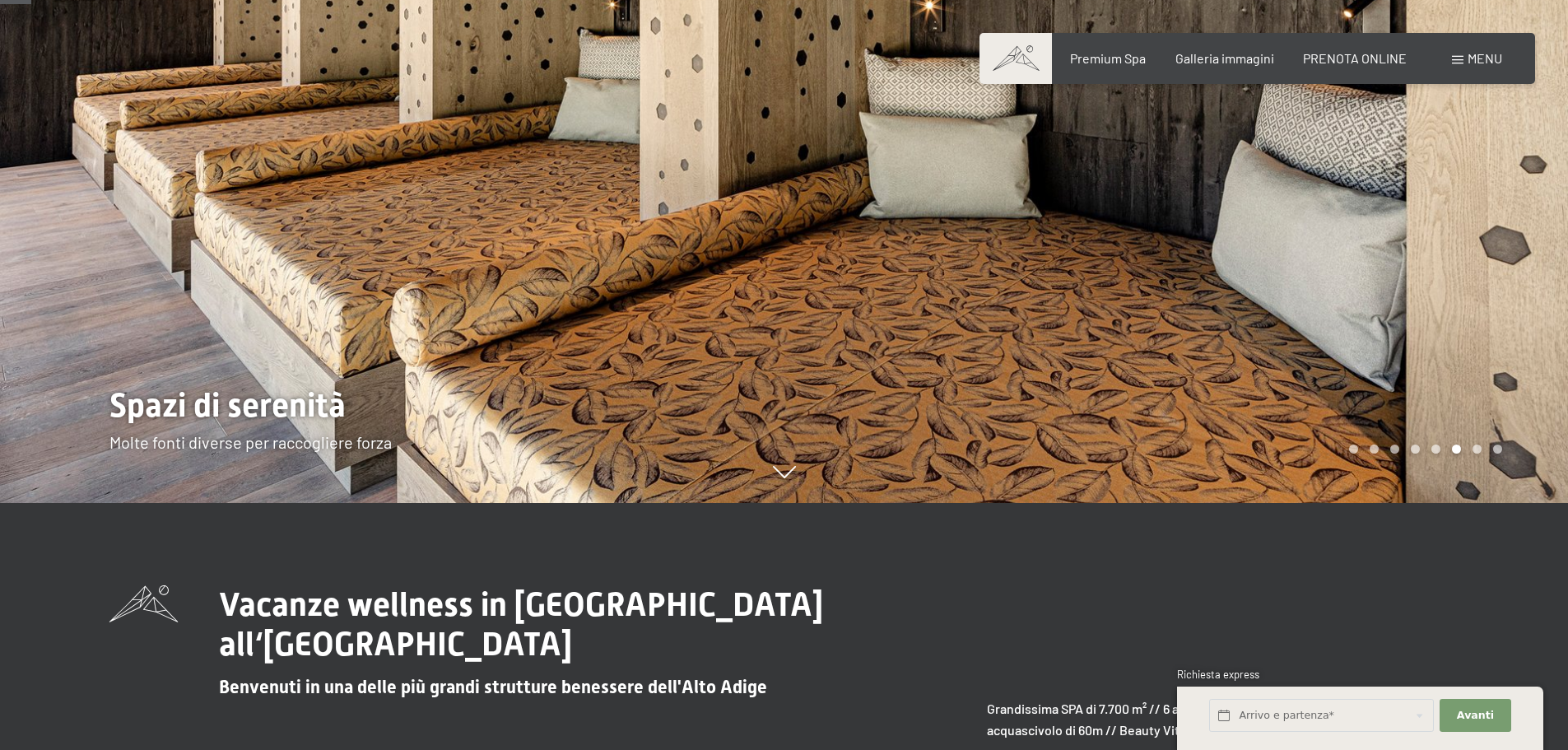
click at [1261, 300] on div at bounding box center [1177, 128] width 784 height 750
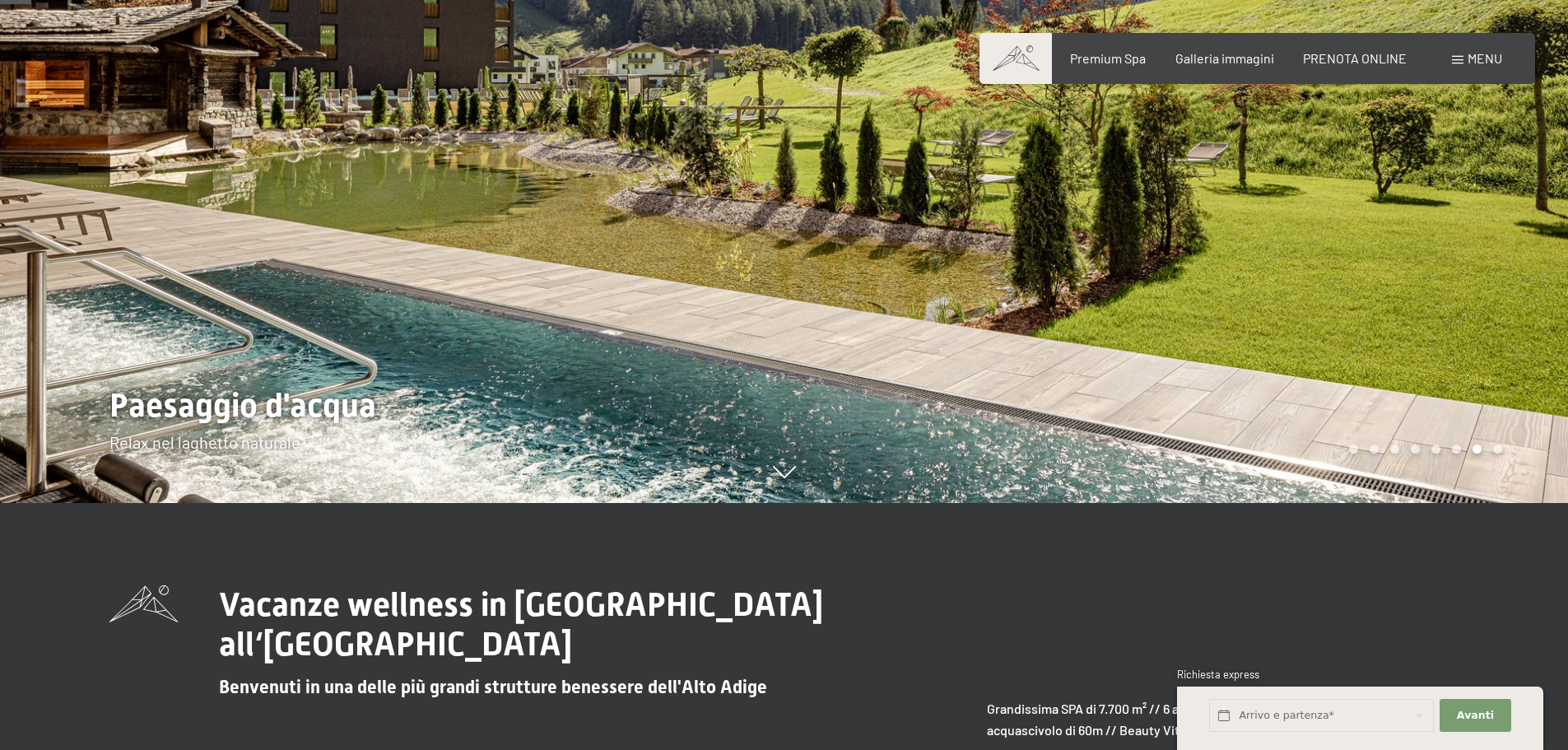
click at [1261, 300] on div at bounding box center [1177, 128] width 784 height 750
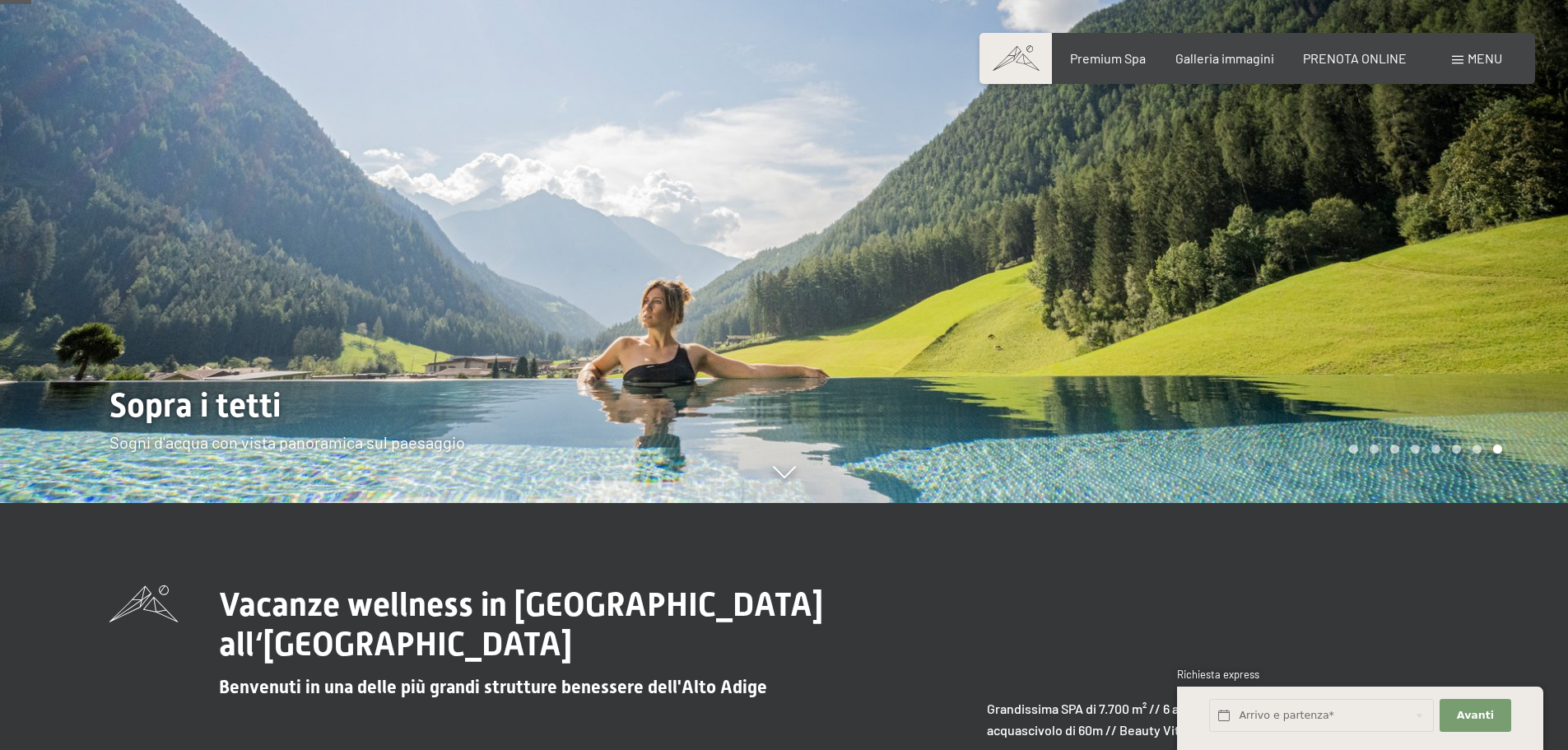
click at [1261, 300] on div at bounding box center [1177, 128] width 784 height 750
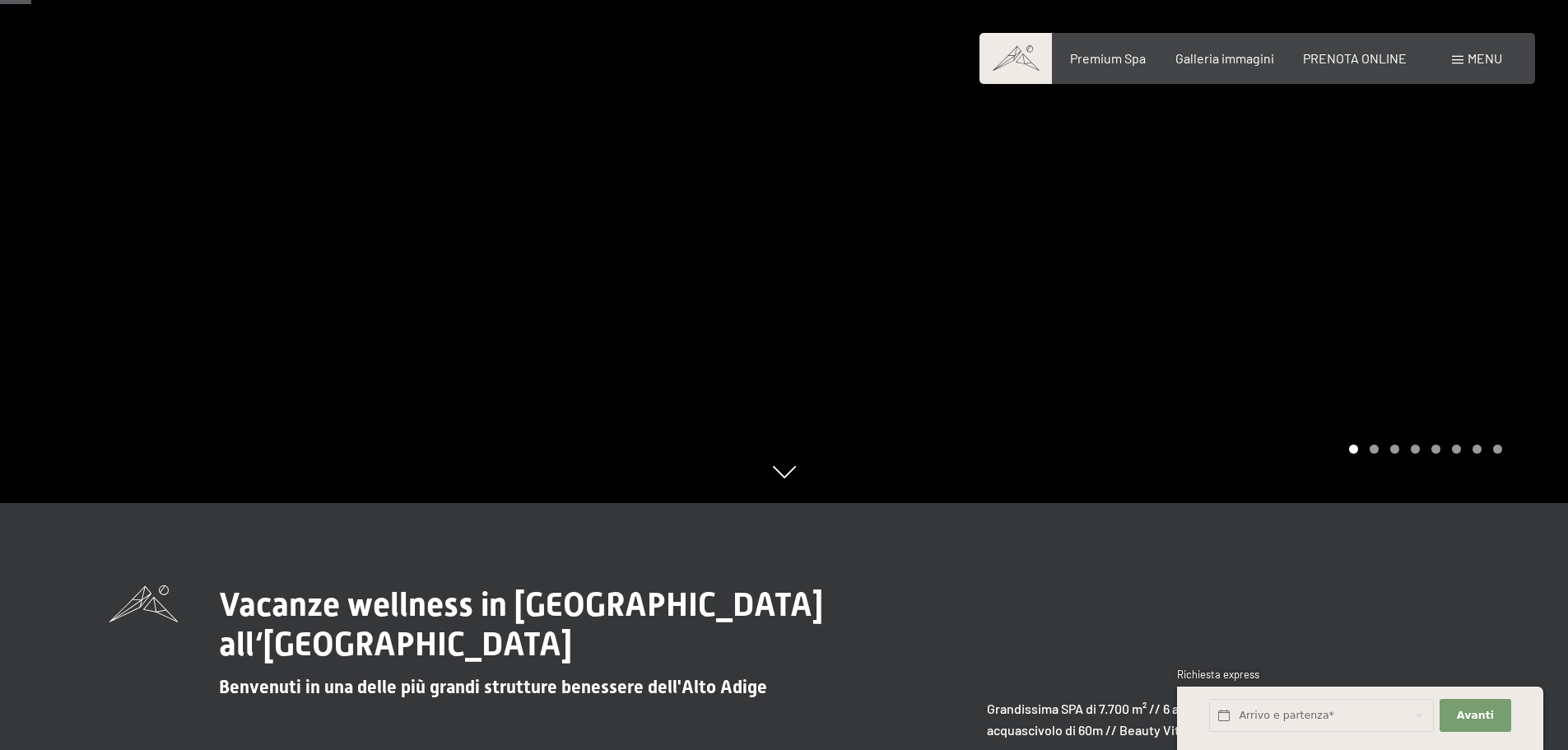
click at [1261, 300] on div at bounding box center [1177, 128] width 784 height 750
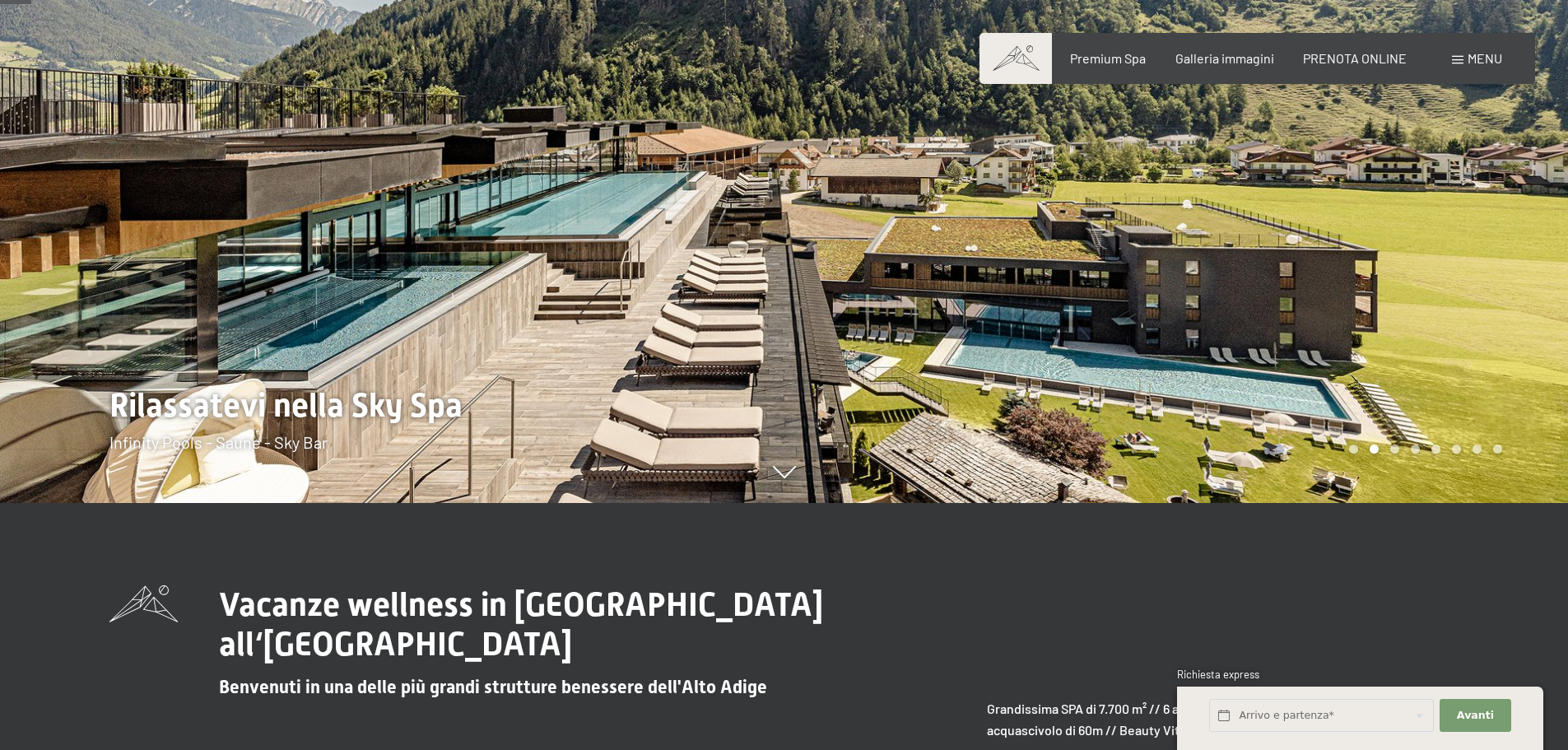
click at [1261, 300] on div at bounding box center [1177, 128] width 784 height 750
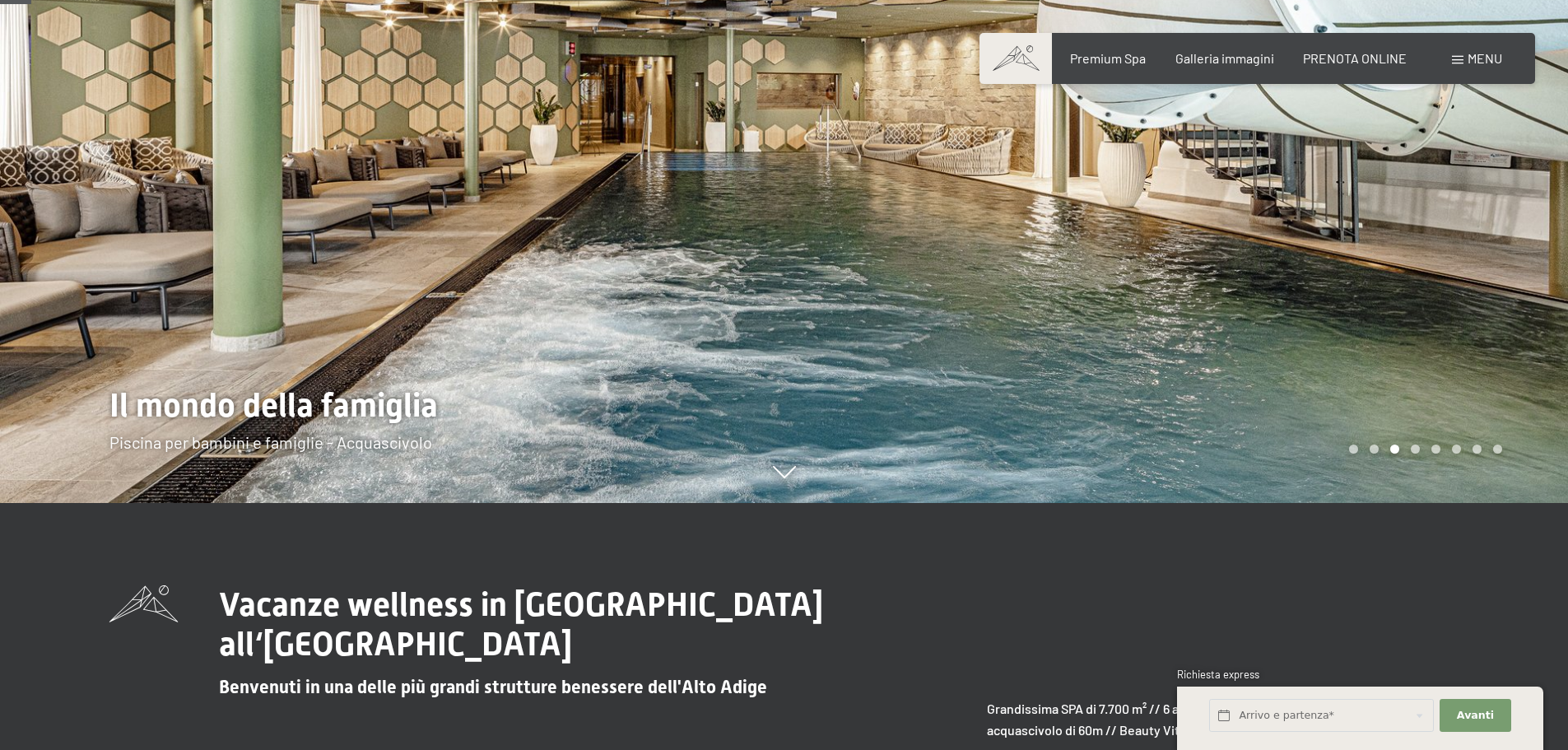
click at [1261, 300] on div at bounding box center [1177, 128] width 784 height 750
